Goal: Task Accomplishment & Management: Use online tool/utility

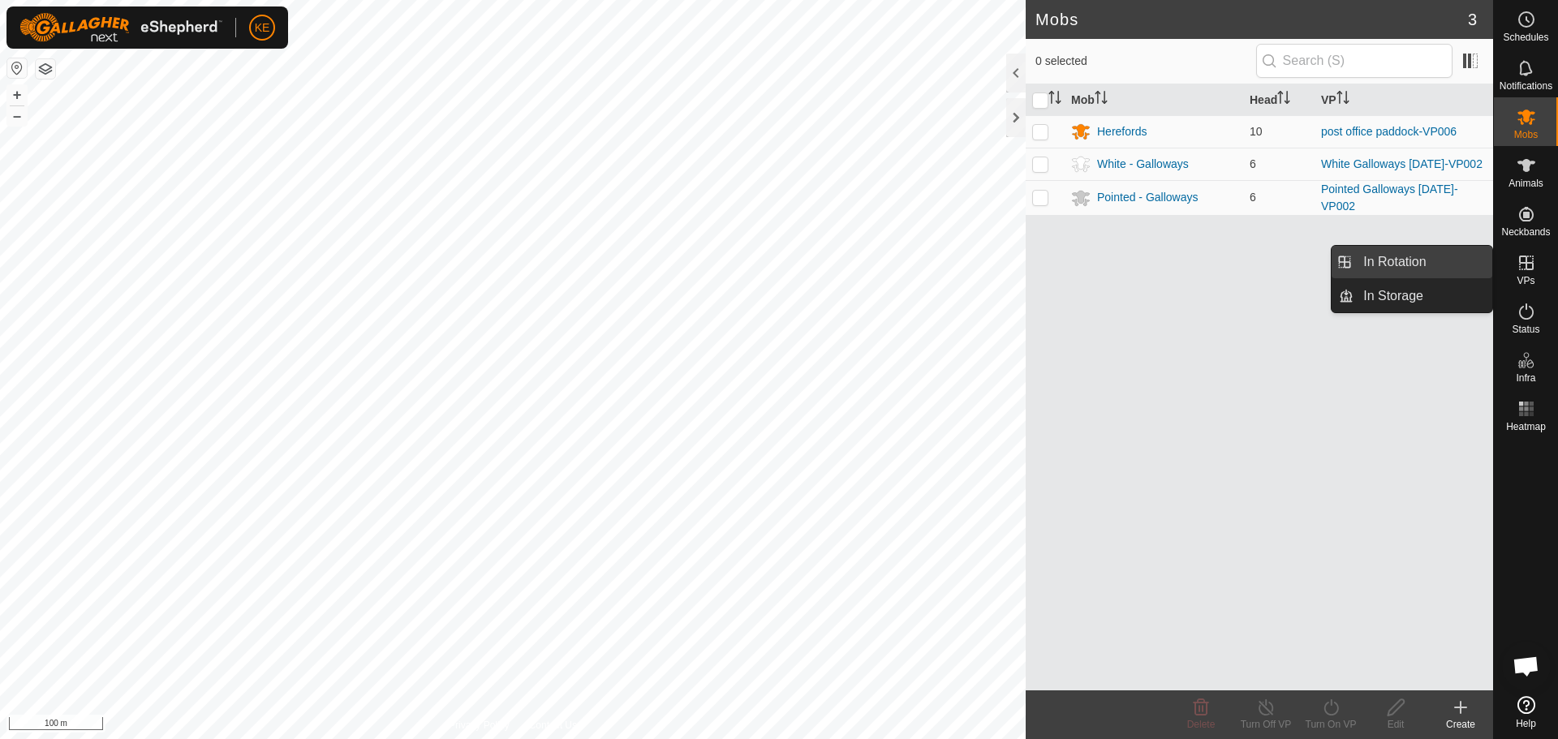
drag, startPoint x: 1483, startPoint y: 267, endPoint x: 1439, endPoint y: 268, distance: 43.8
click at [1439, 268] on link "In Rotation" at bounding box center [1423, 262] width 139 height 32
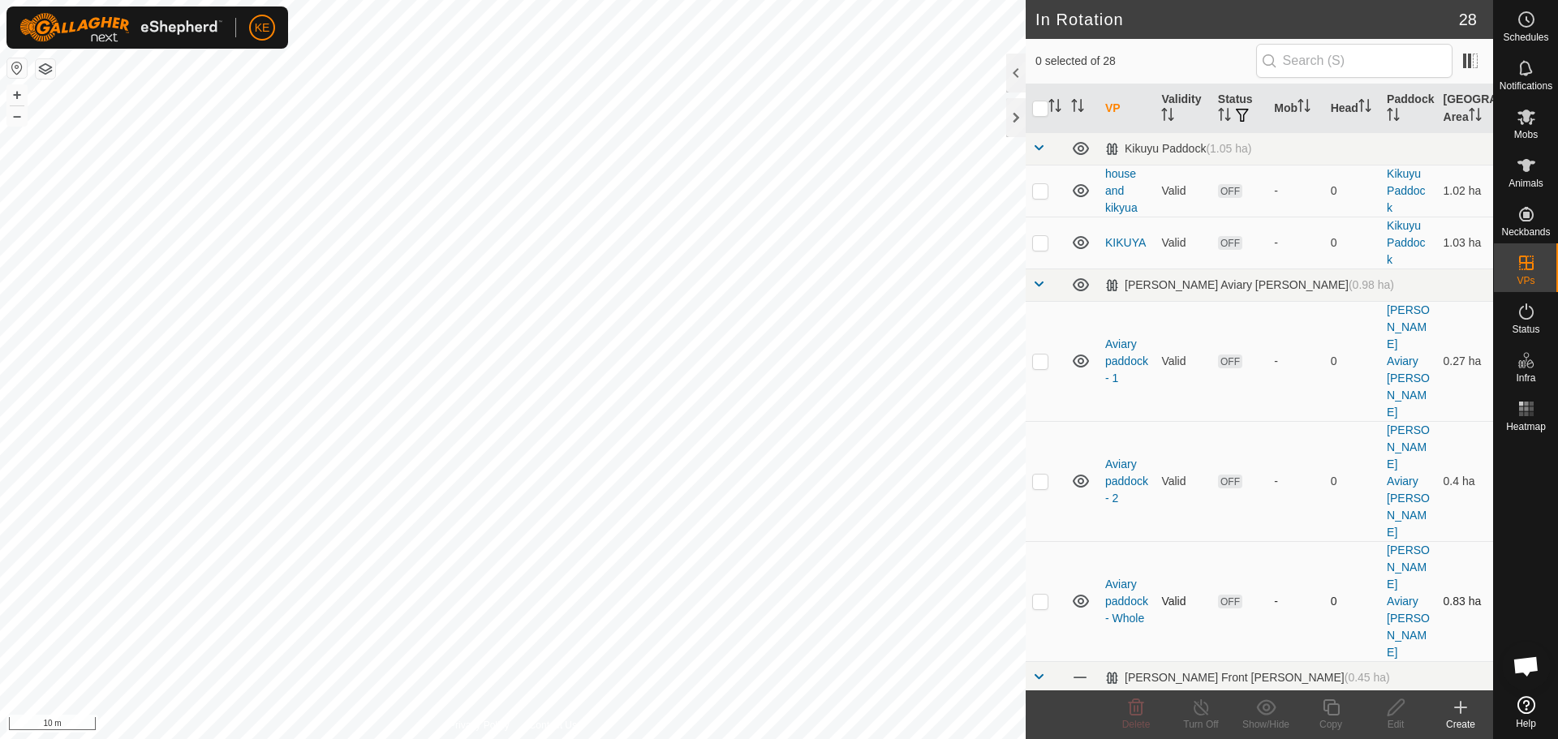
checkbox input "true"
click at [1326, 707] on icon at bounding box center [1331, 707] width 20 height 19
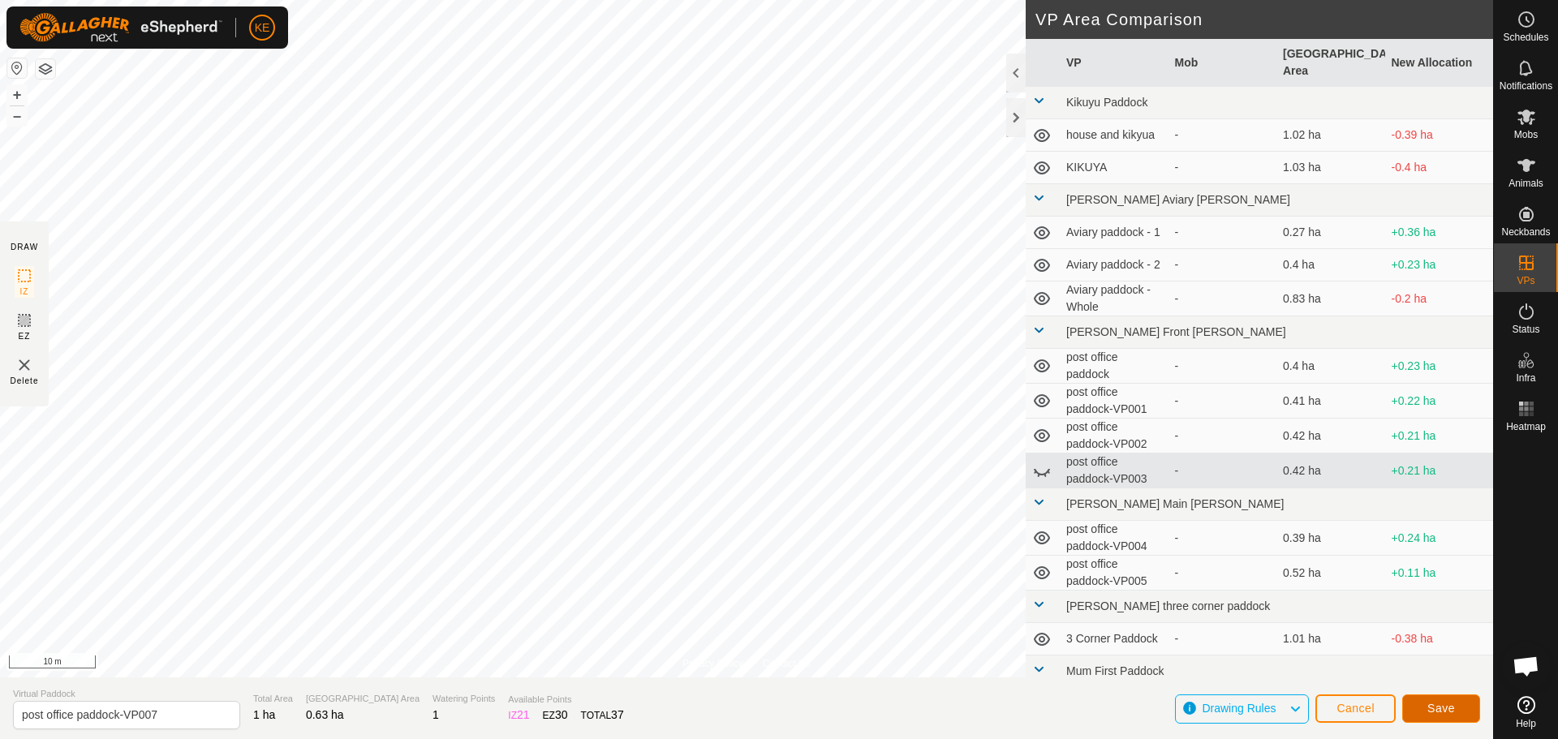
click at [1437, 709] on span "Save" at bounding box center [1441, 708] width 28 height 13
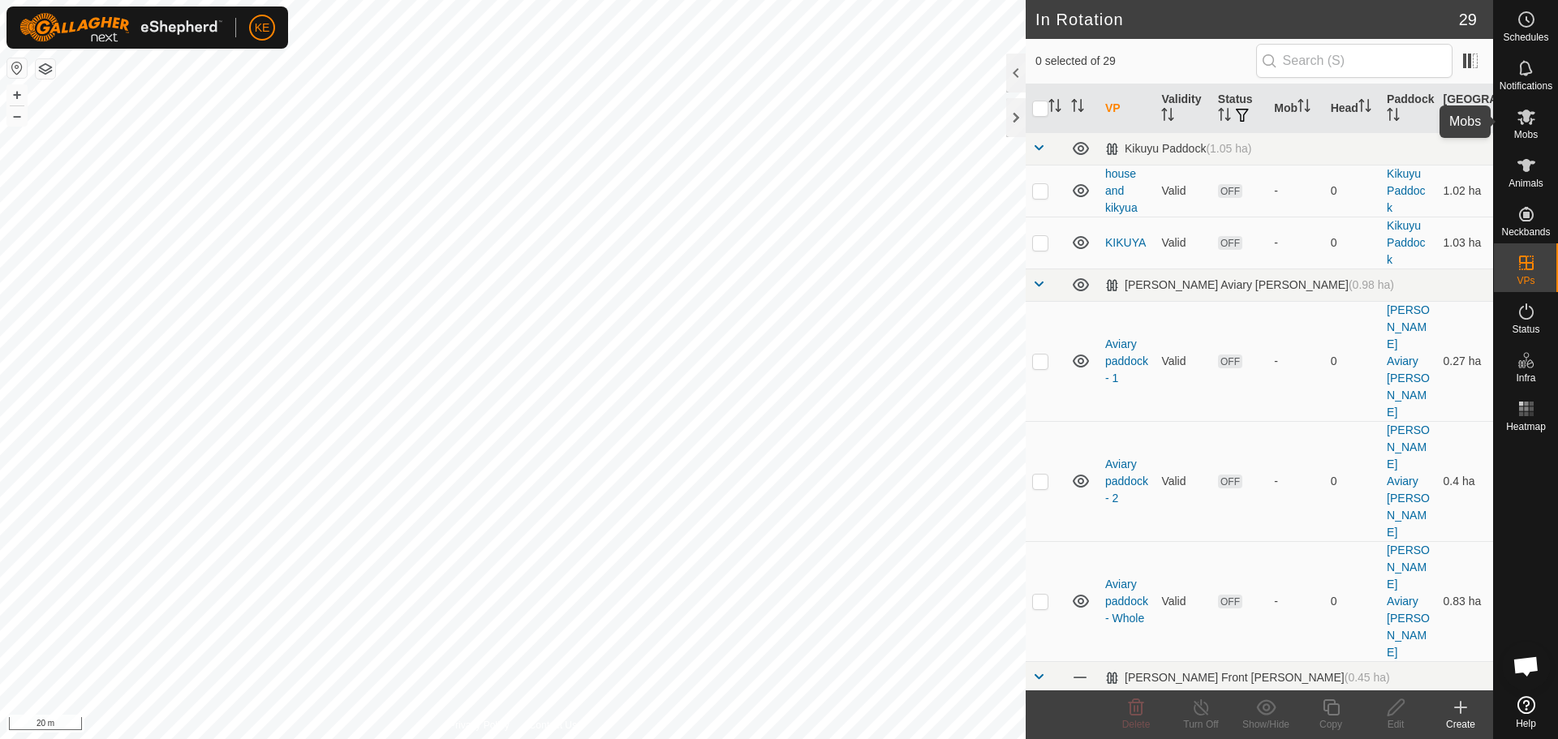
click at [1527, 124] on icon at bounding box center [1526, 116] width 19 height 19
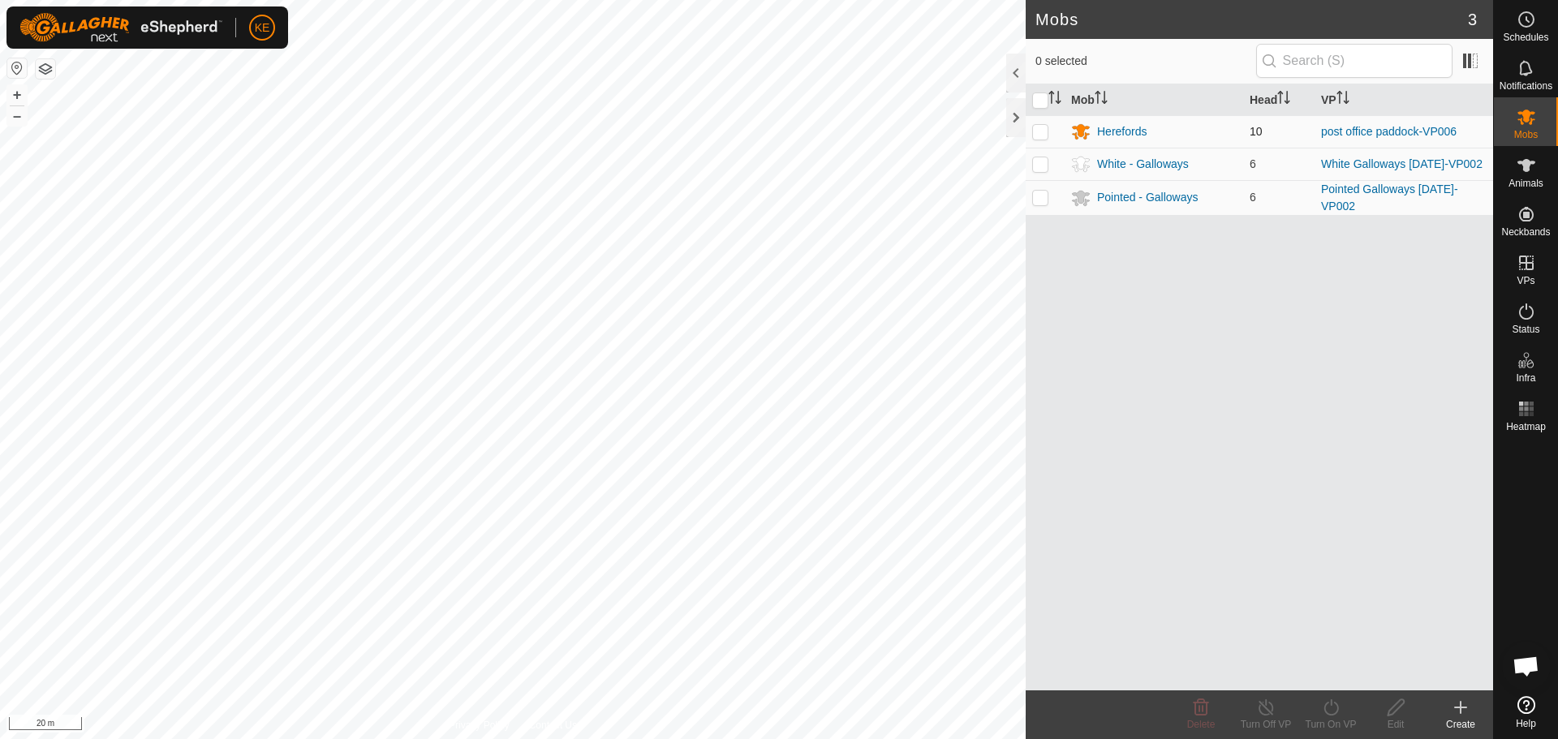
click at [1035, 130] on p-checkbox at bounding box center [1040, 131] width 16 height 13
checkbox input "true"
click at [1329, 707] on icon at bounding box center [1331, 707] width 20 height 19
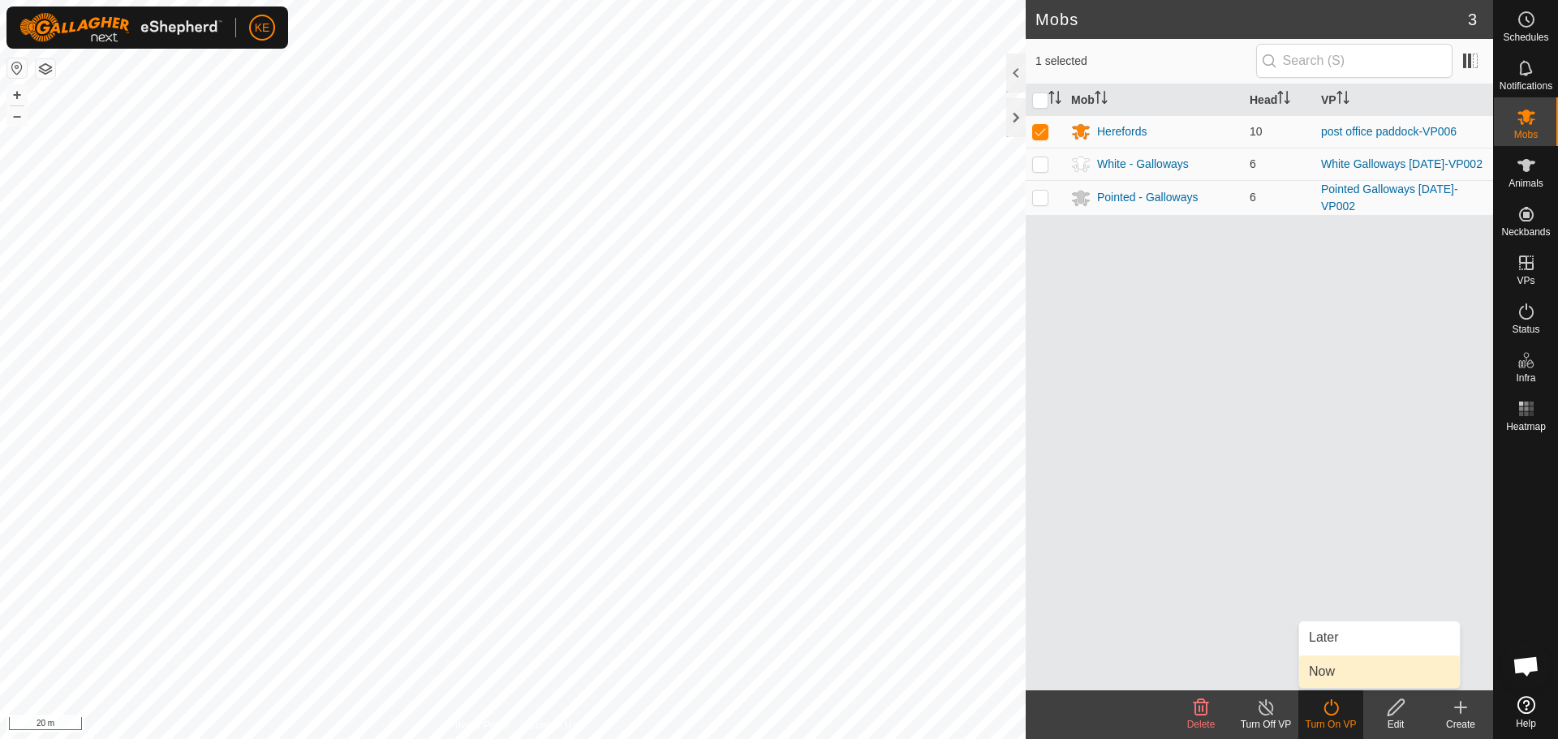
click at [1329, 673] on link "Now" at bounding box center [1379, 672] width 161 height 32
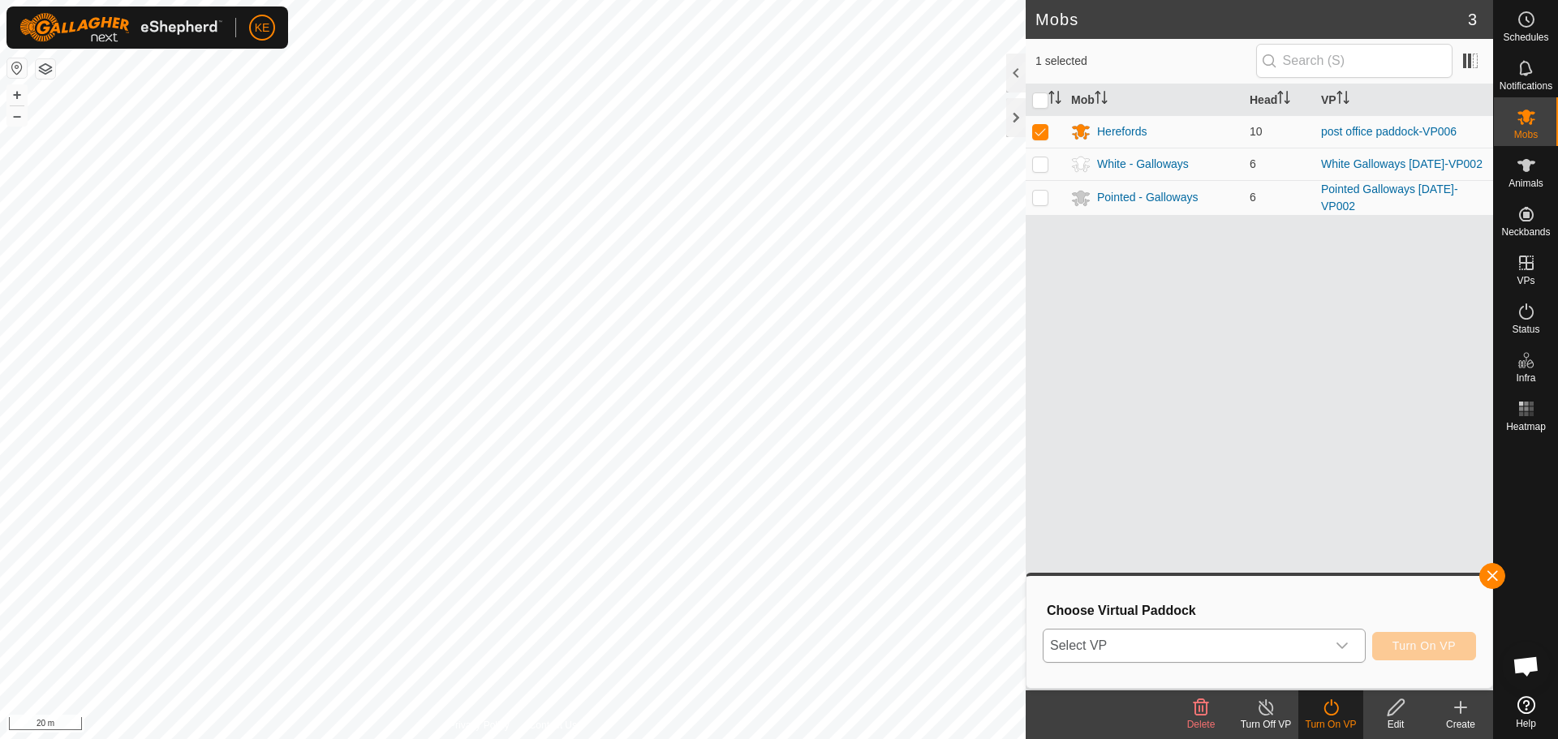
click at [1292, 640] on span "Select VP" at bounding box center [1185, 646] width 282 height 32
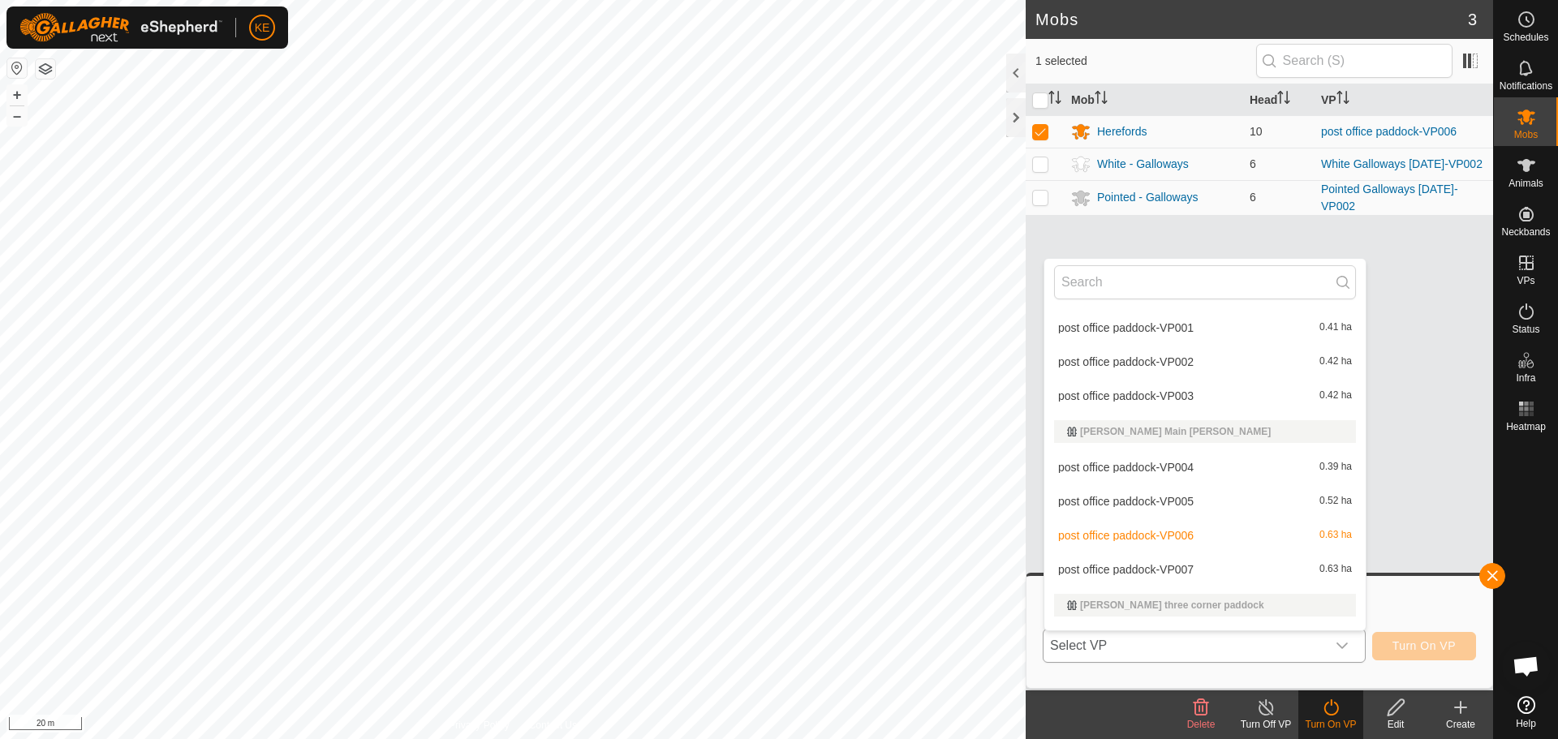
scroll to position [315, 0]
click at [1114, 565] on li "post office paddock-VP007 0.63 ha" at bounding box center [1204, 565] width 321 height 32
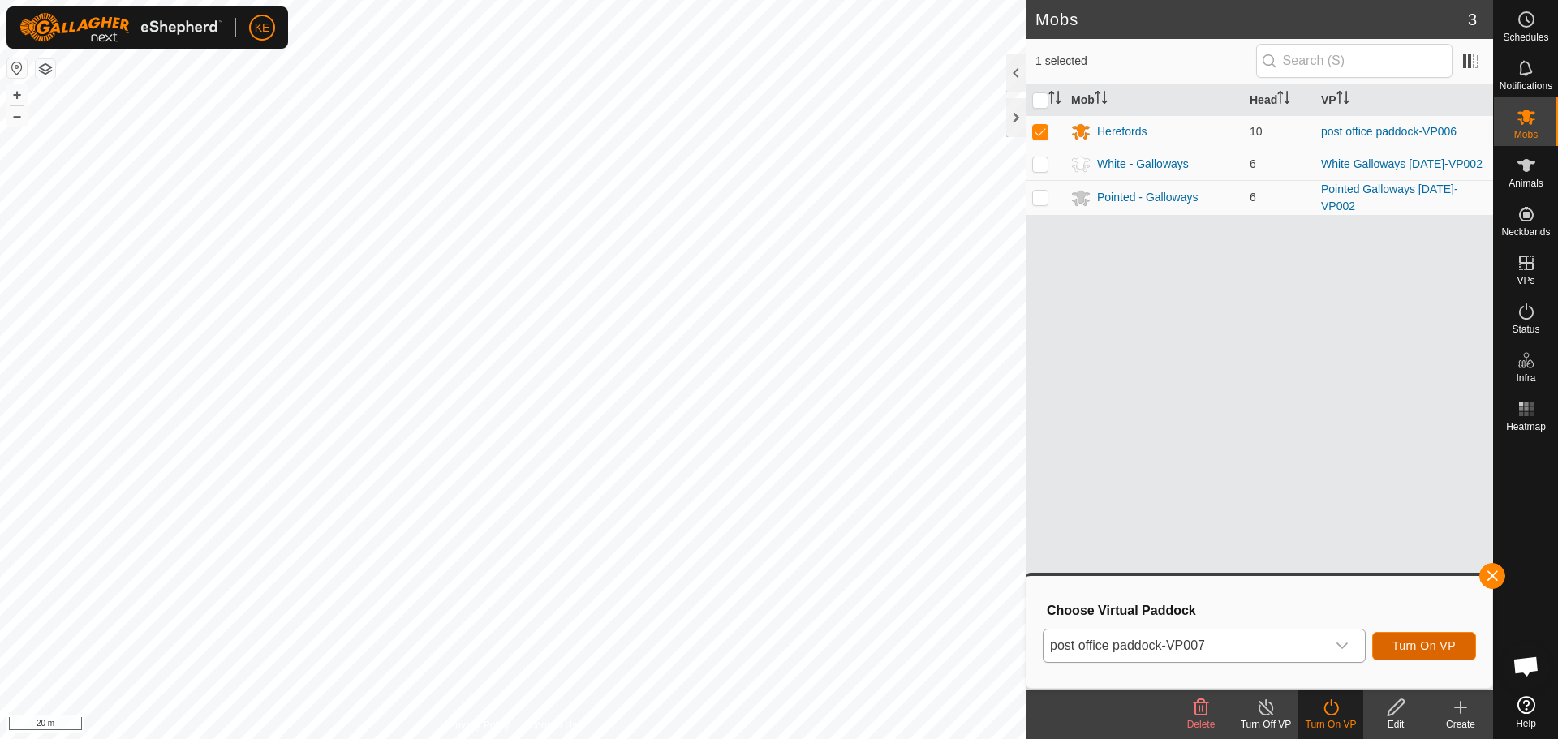
click at [1401, 644] on span "Turn On VP" at bounding box center [1424, 645] width 63 height 13
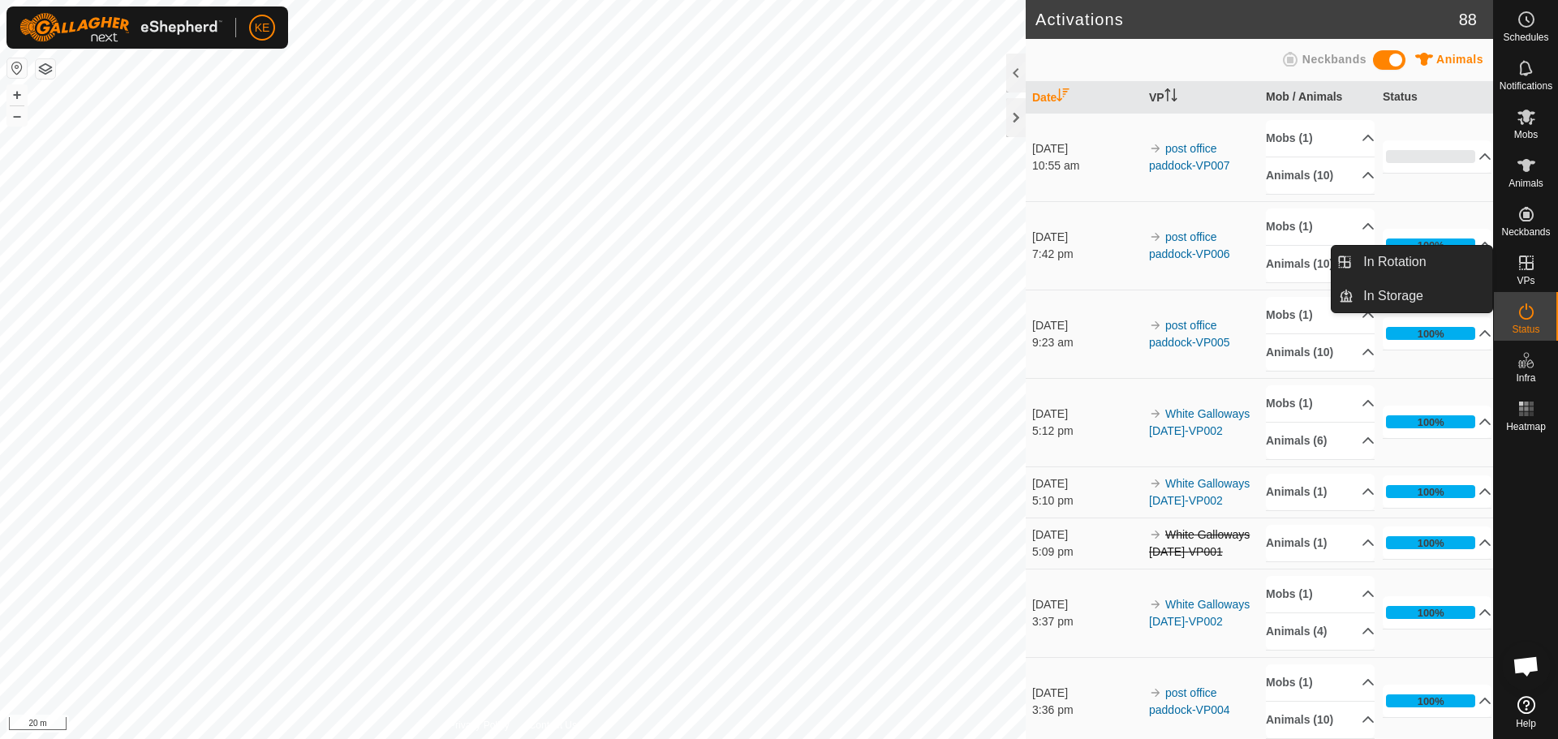
click at [1522, 264] on icon at bounding box center [1526, 263] width 15 height 15
click at [1426, 270] on link "In Rotation" at bounding box center [1423, 262] width 139 height 32
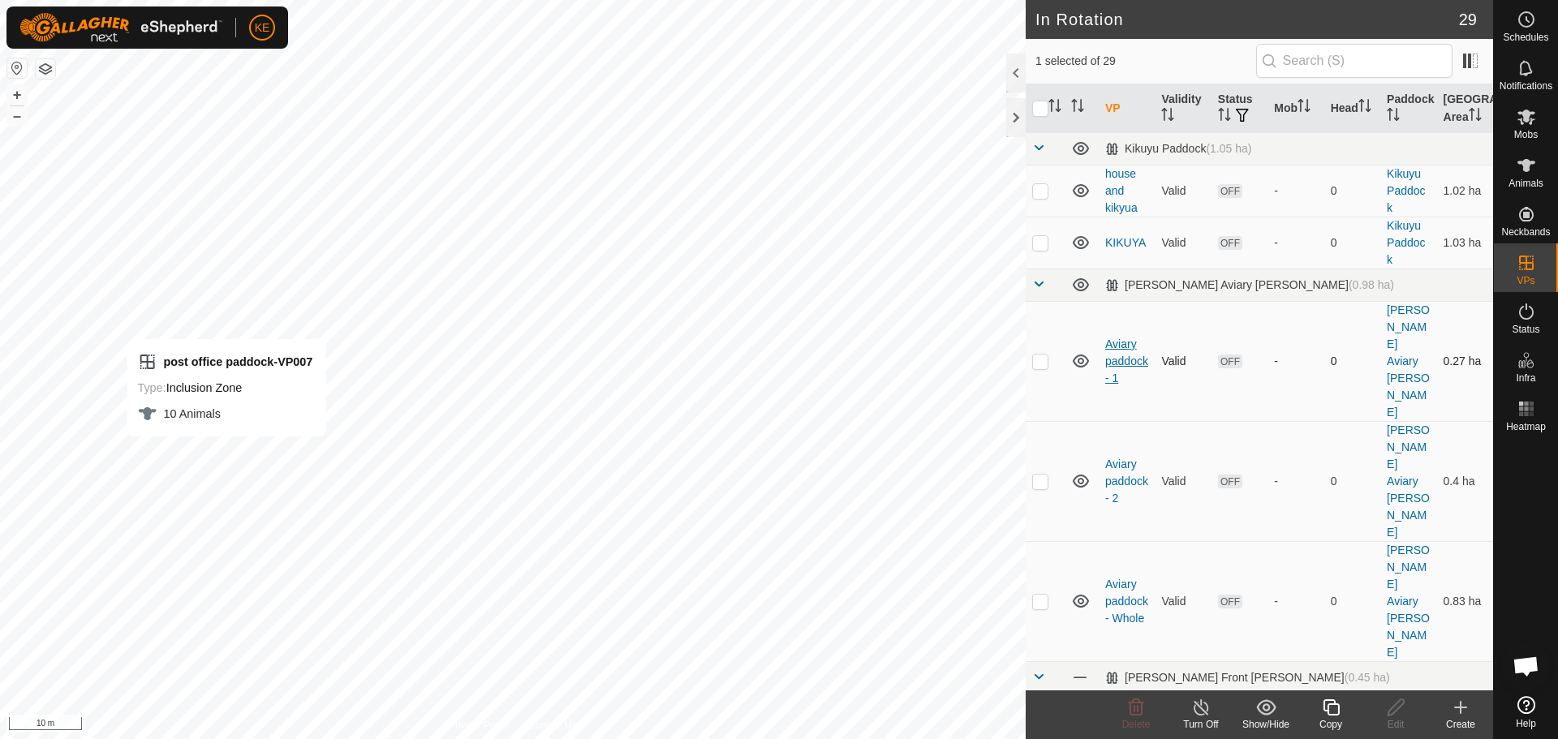
checkbox input "false"
checkbox input "true"
checkbox input "false"
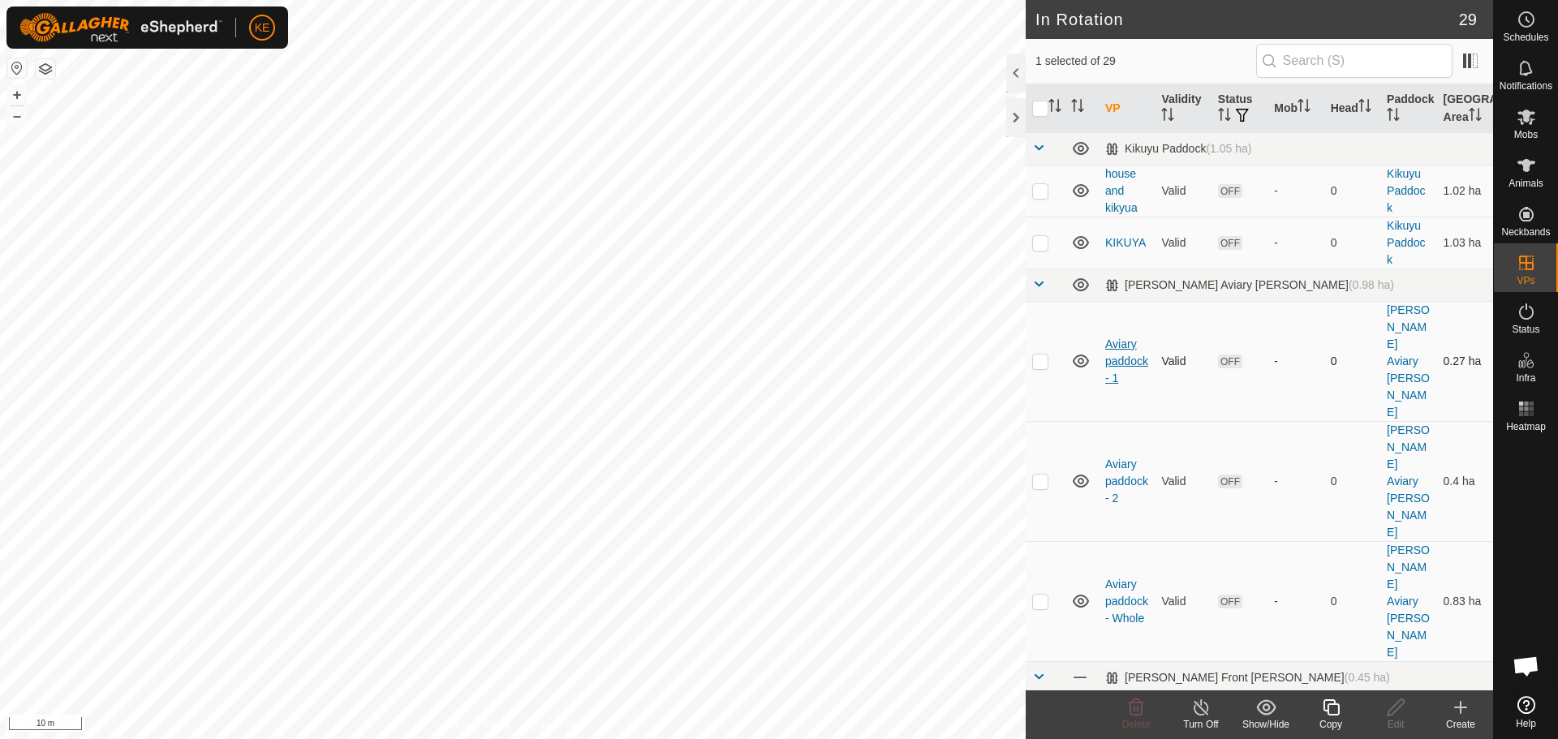
checkbox input "true"
click at [1328, 712] on icon at bounding box center [1331, 708] width 16 height 16
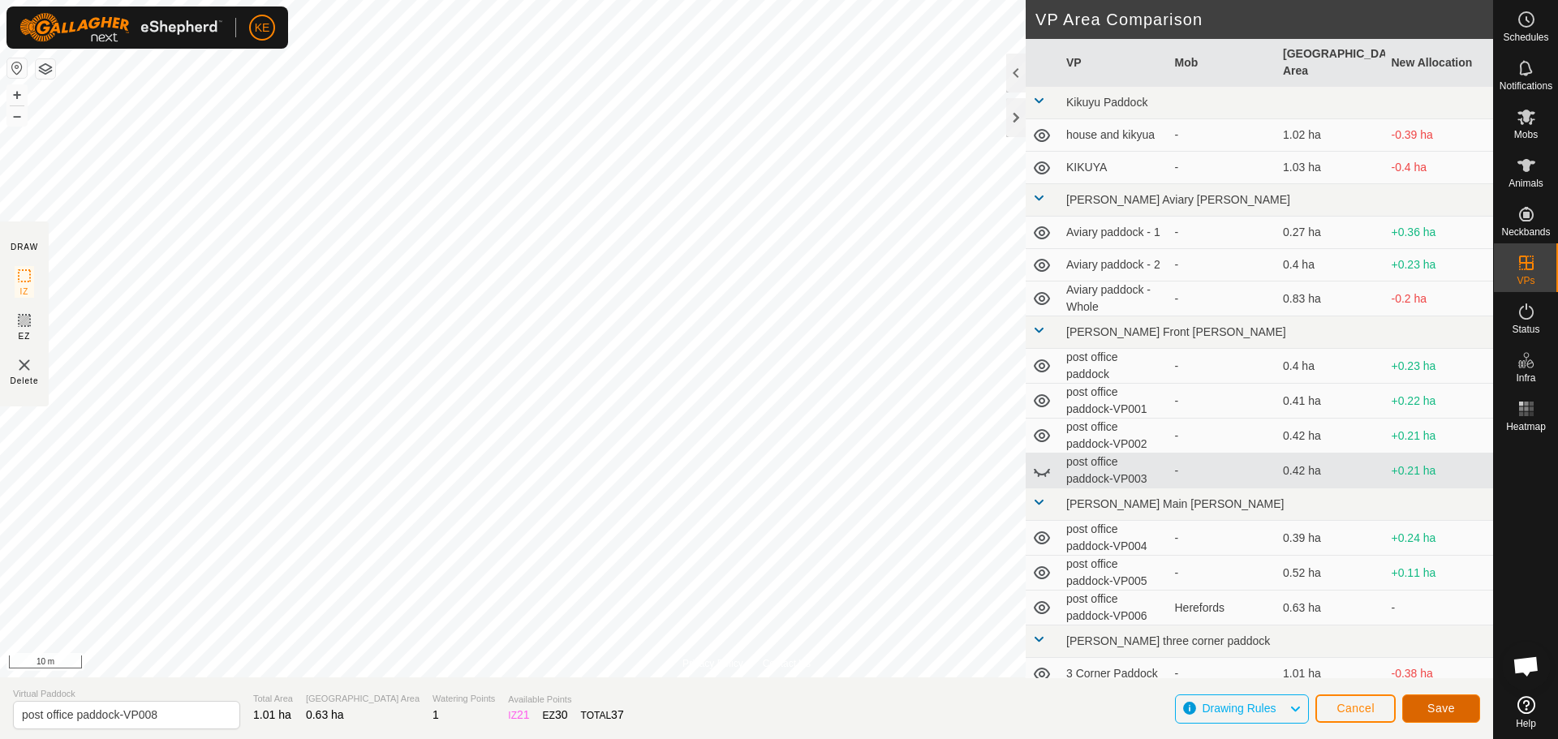
click at [1437, 704] on span "Save" at bounding box center [1441, 708] width 28 height 13
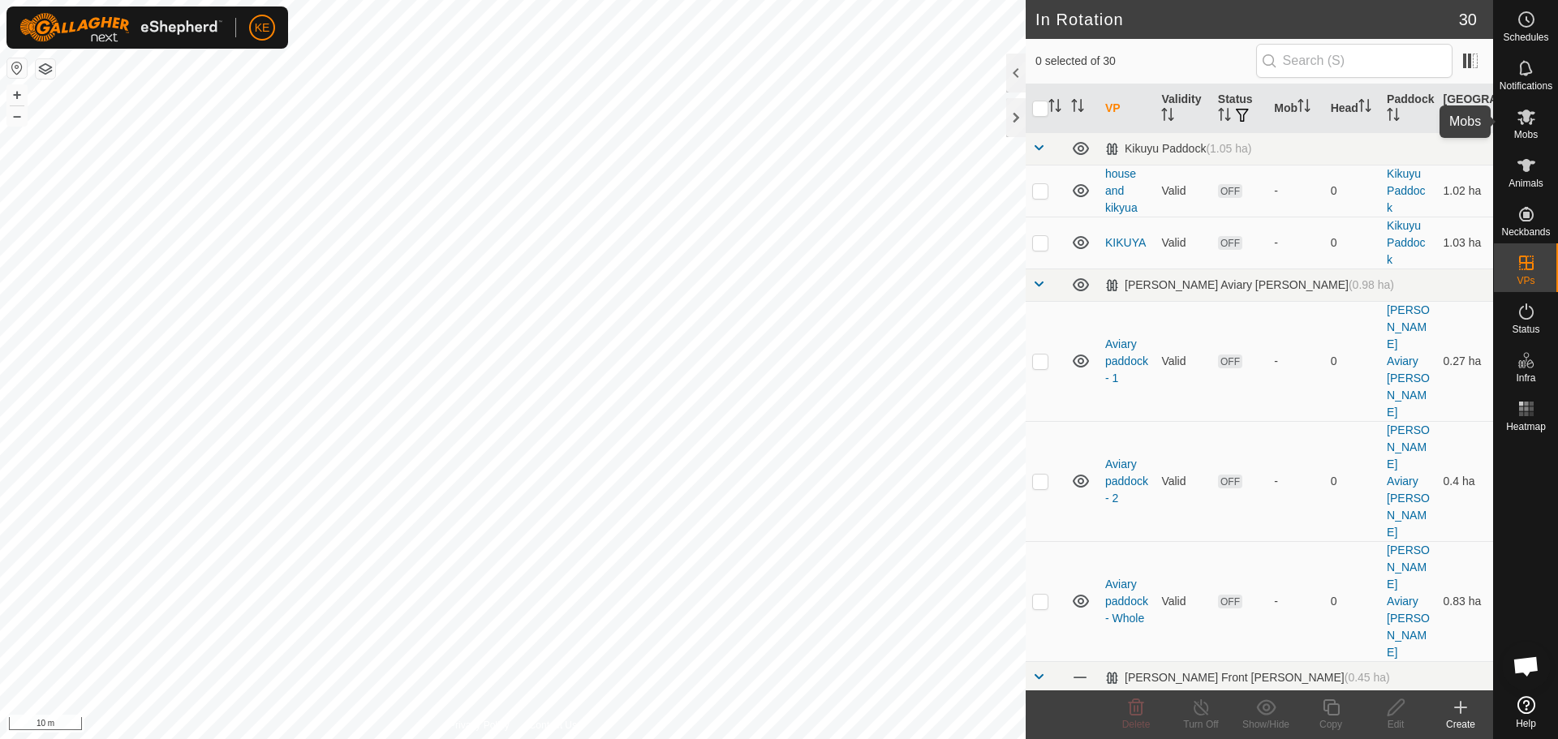
click at [1526, 127] on es-mob-svg-icon at bounding box center [1526, 117] width 29 height 26
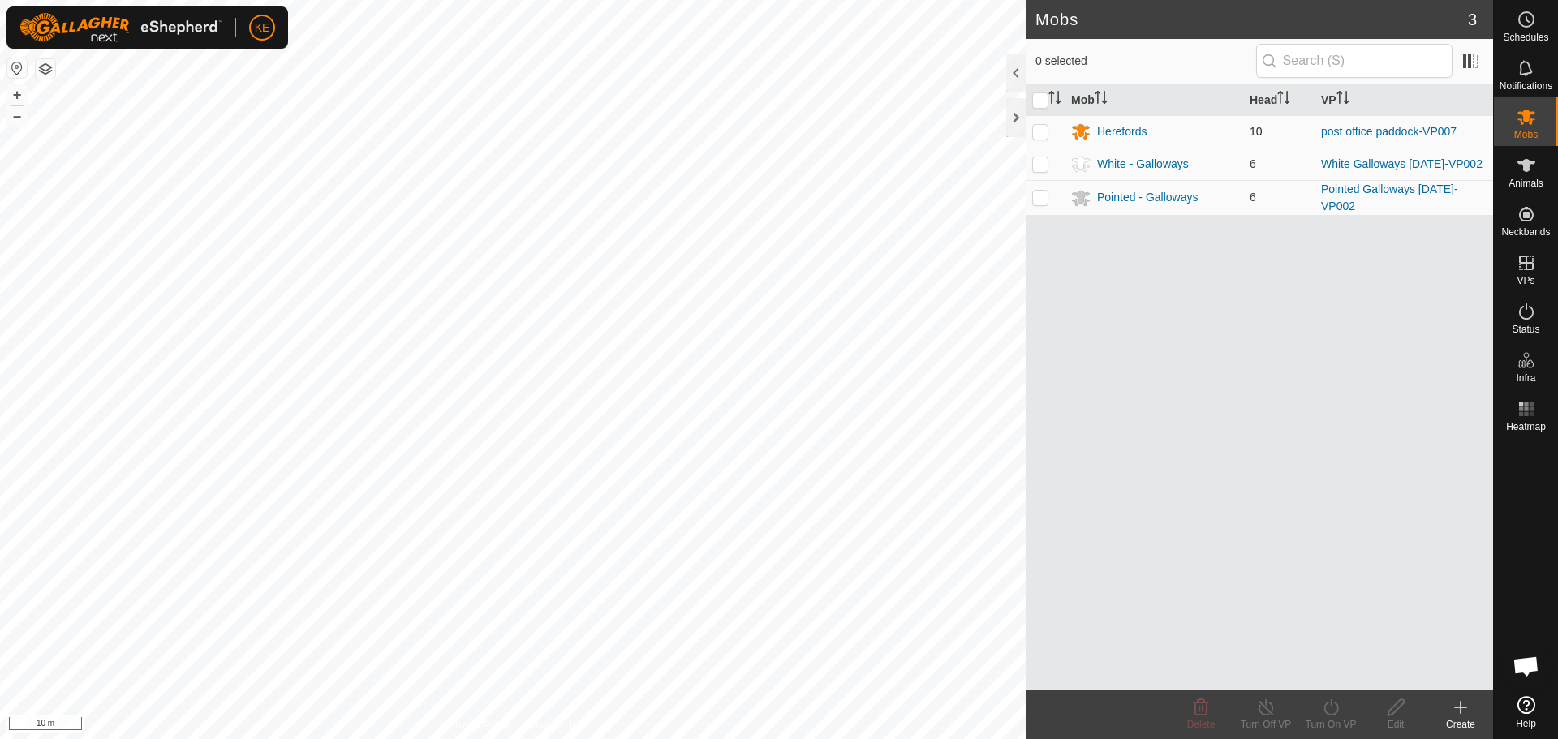
click at [1036, 126] on p-checkbox at bounding box center [1040, 131] width 16 height 13
checkbox input "true"
click at [1328, 717] on icon at bounding box center [1331, 707] width 20 height 19
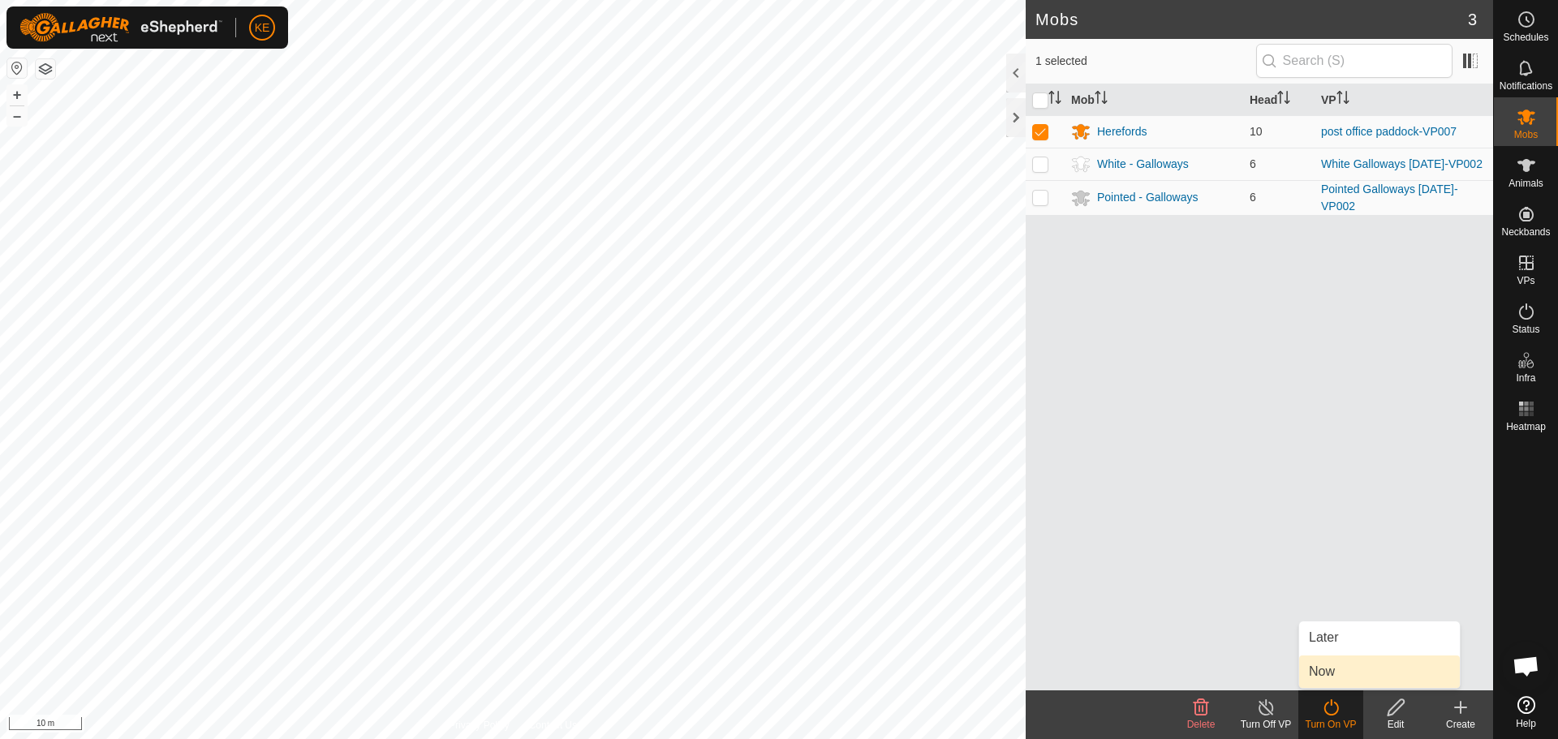
click at [1340, 671] on link "Now" at bounding box center [1379, 672] width 161 height 32
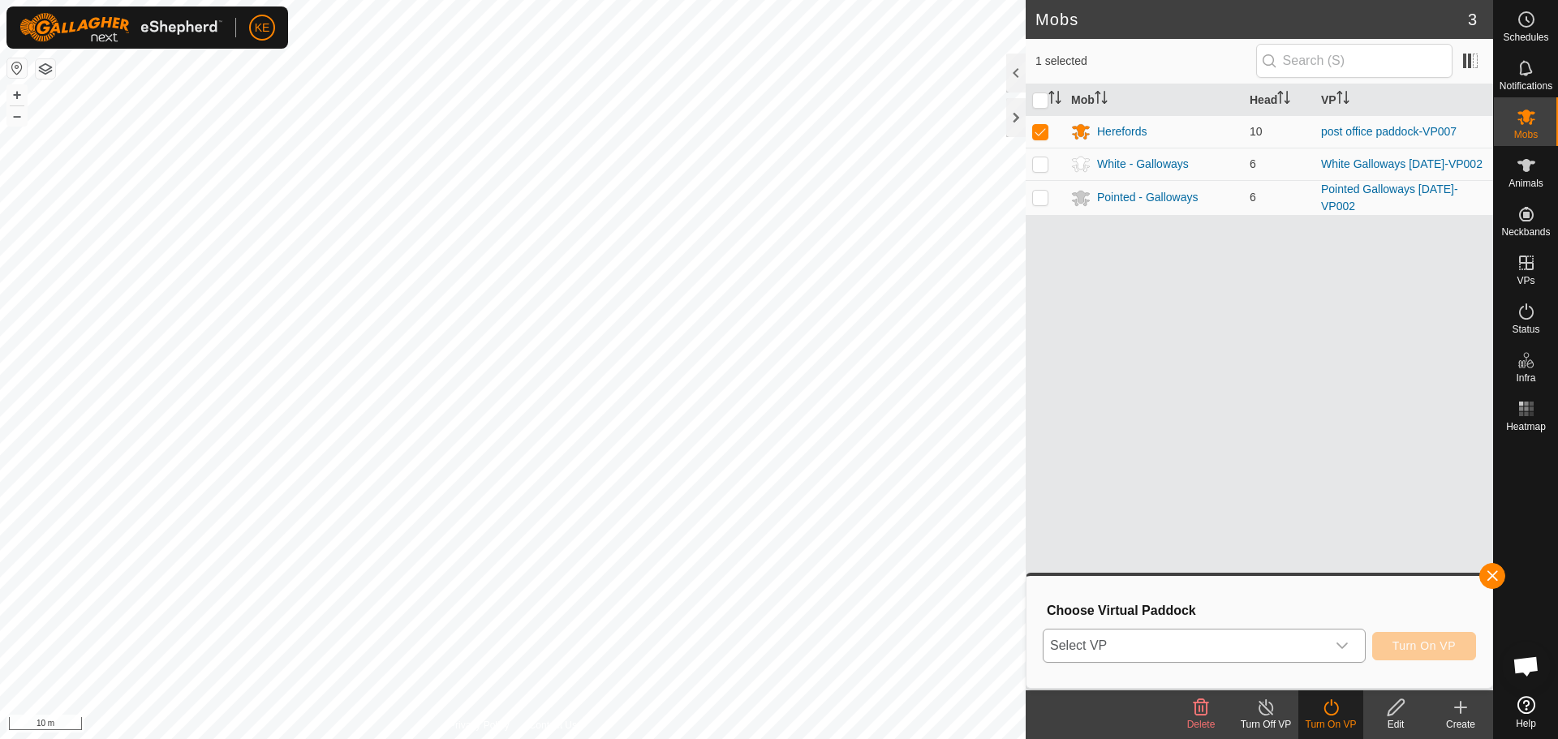
click at [1317, 642] on span "Select VP" at bounding box center [1185, 646] width 282 height 32
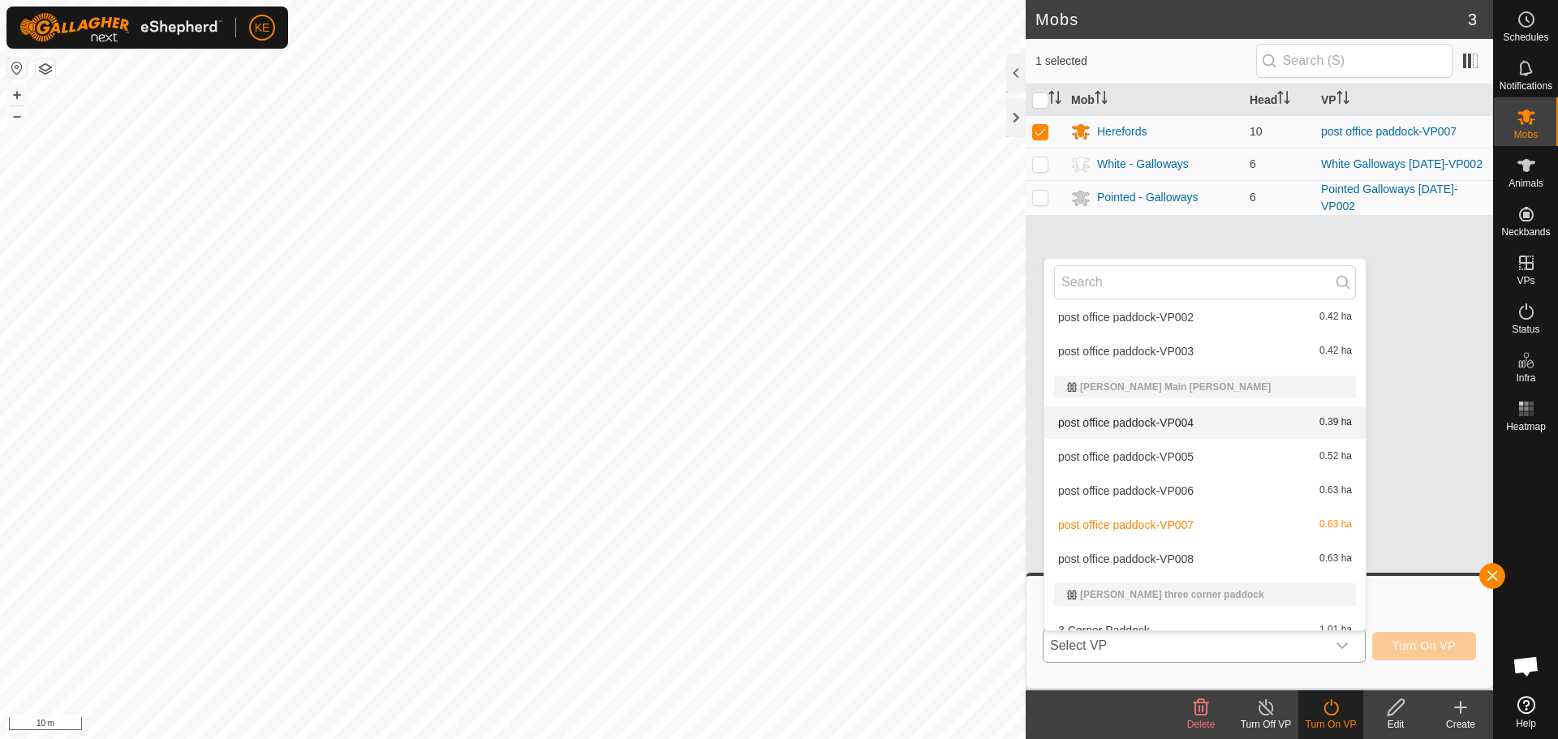
scroll to position [406, 0]
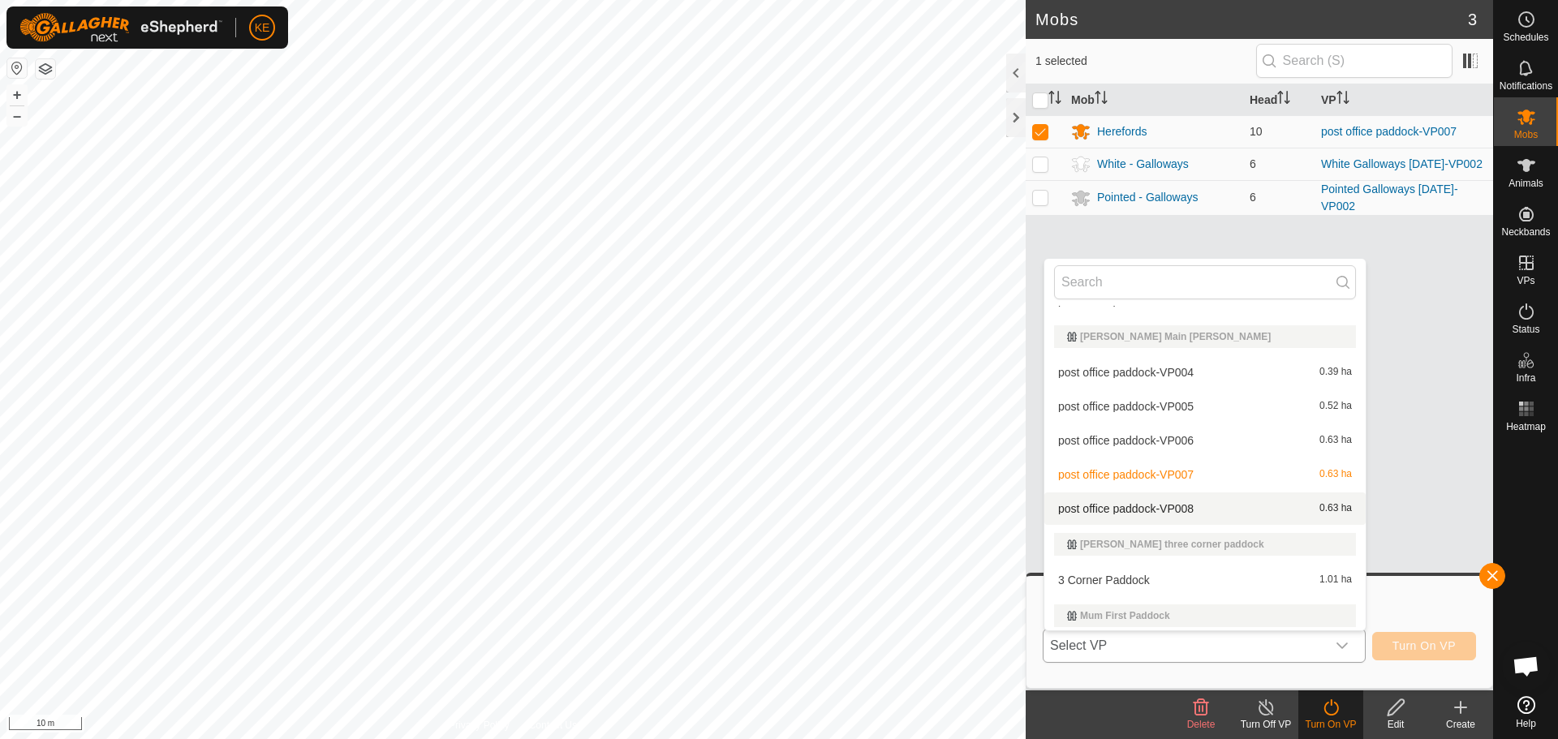
click at [1177, 505] on li "post office paddock-VP008 0.63 ha" at bounding box center [1204, 509] width 321 height 32
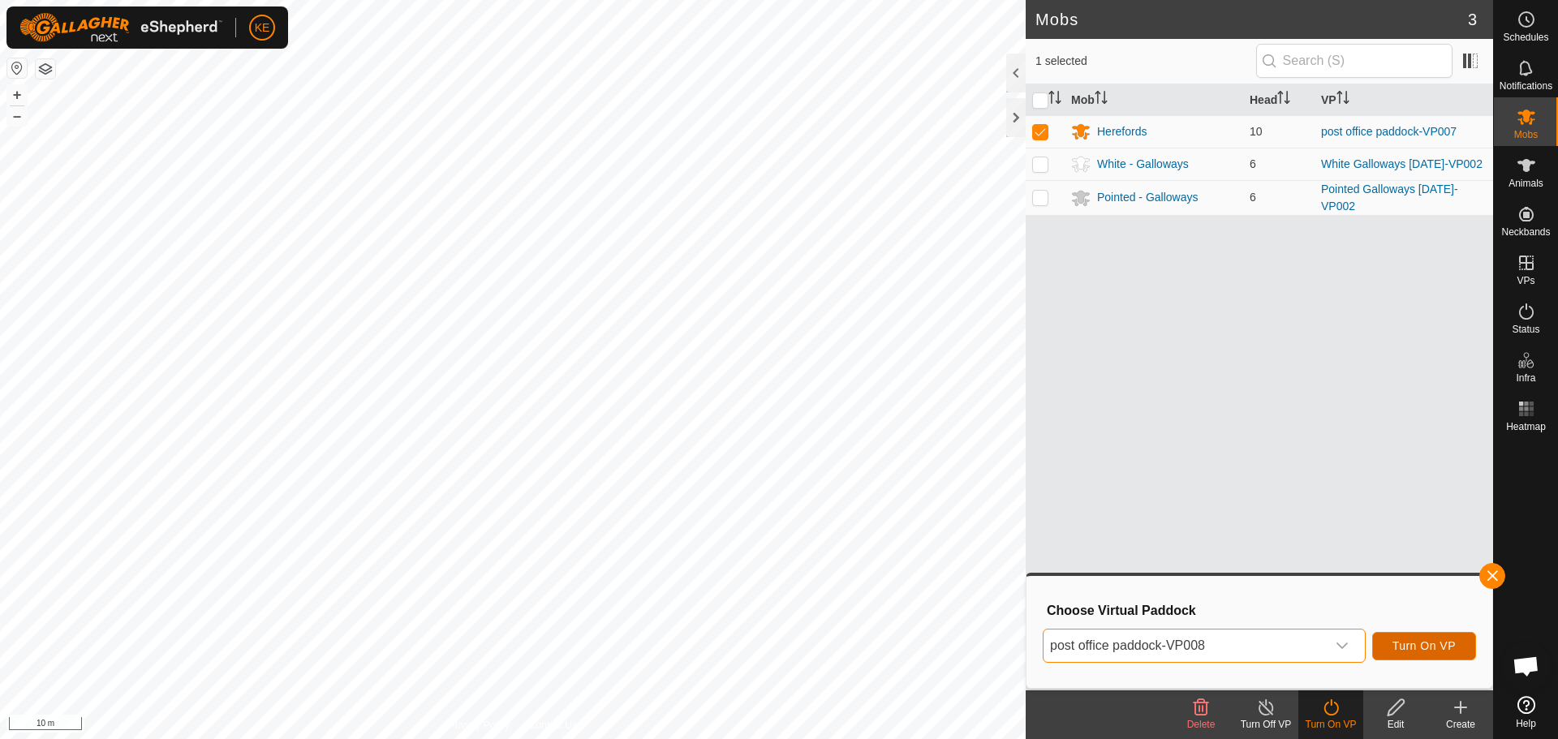
click at [1431, 647] on span "Turn On VP" at bounding box center [1424, 645] width 63 height 13
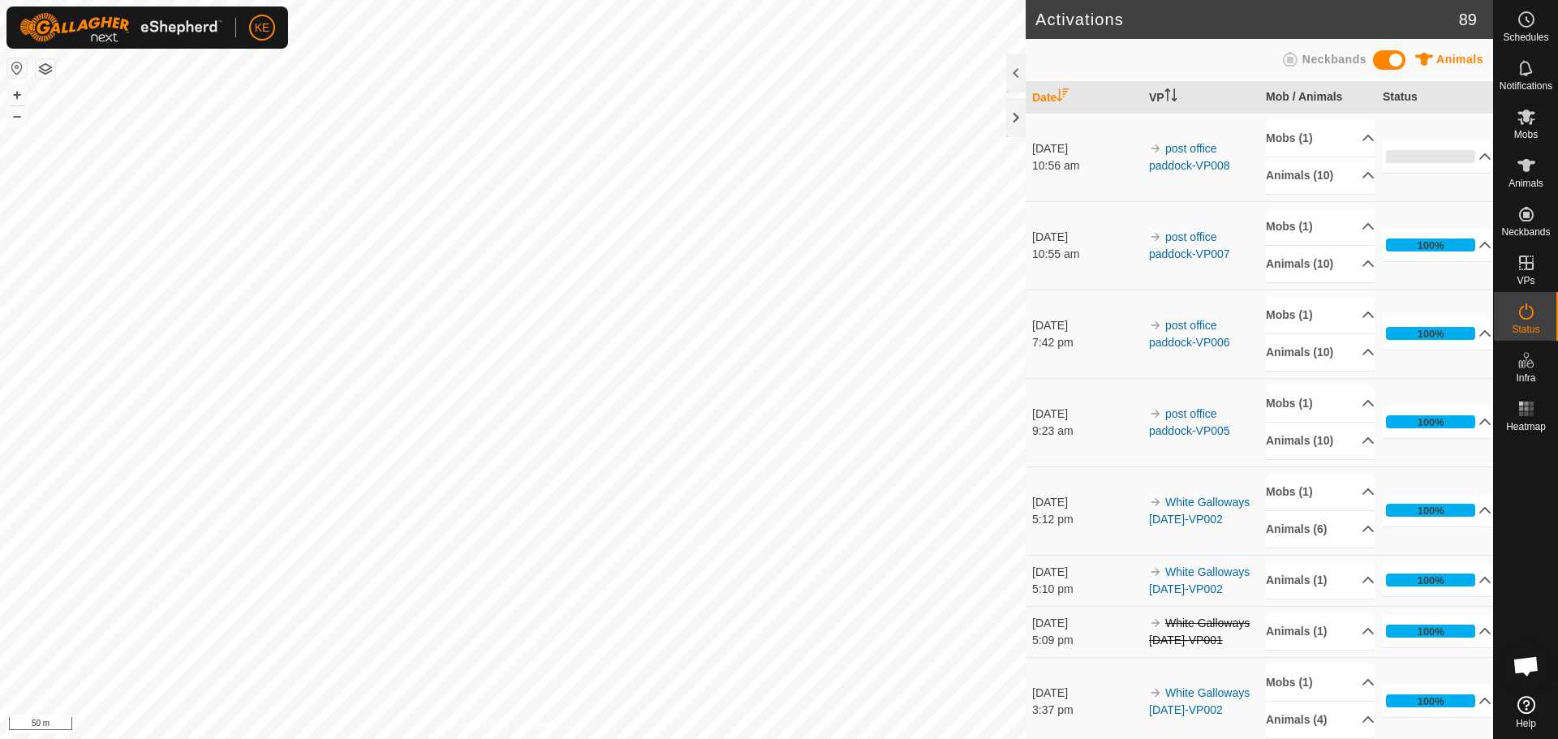
click at [1119, 515] on div "Activations 89 Animals Neckbands Date VP Mob / Animals Status [DATE] 10:56 am p…" at bounding box center [746, 369] width 1493 height 739
click at [136, 738] on html "KE Schedules Notifications Mobs Animals Neckbands VPs Status Infra Heatmap Help…" at bounding box center [779, 369] width 1558 height 739
click at [1012, 115] on div at bounding box center [1015, 117] width 19 height 39
click at [1533, 661] on span "Open chat" at bounding box center [1526, 667] width 27 height 23
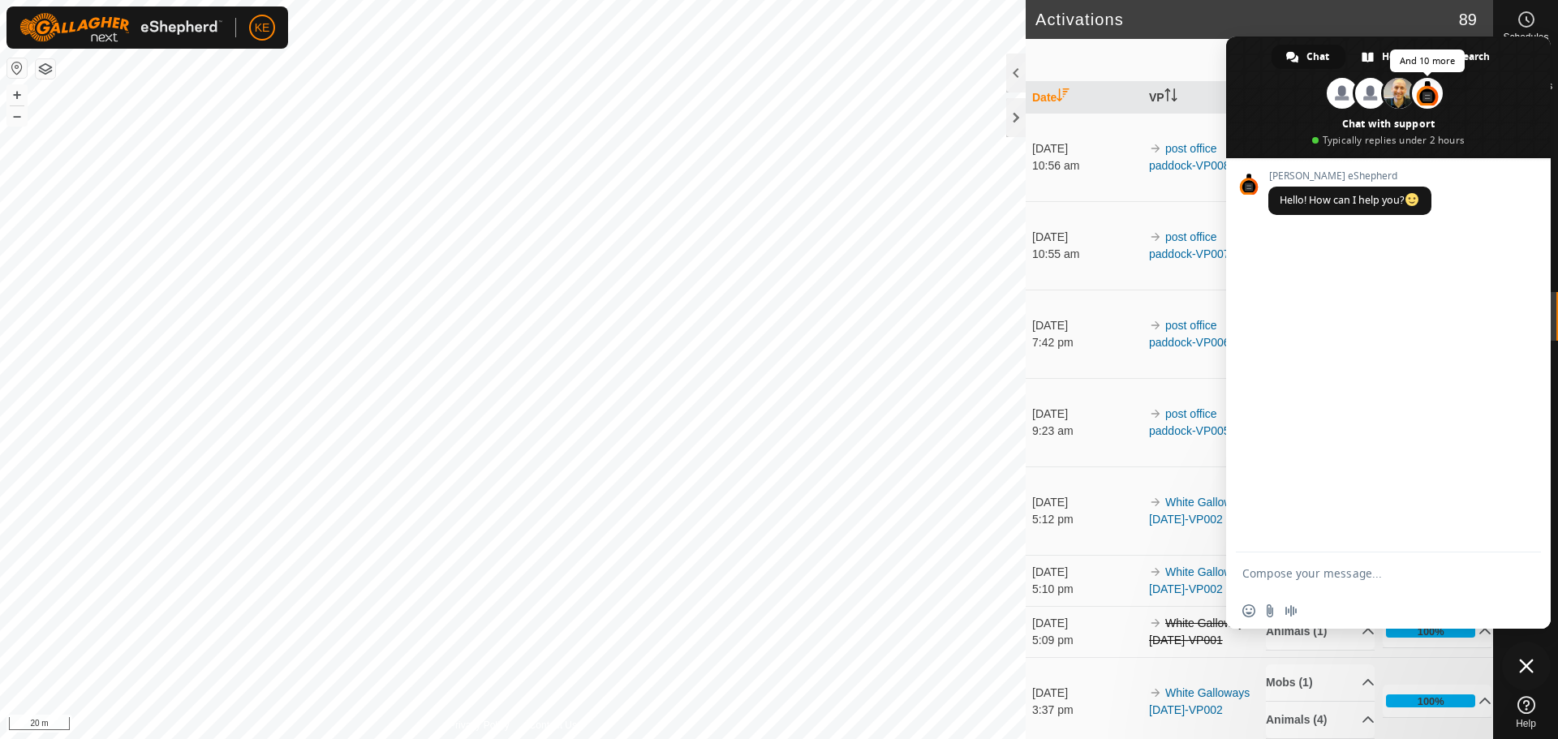
click at [1424, 93] on span at bounding box center [1427, 93] width 31 height 31
